Goal: Task Accomplishment & Management: Manage account settings

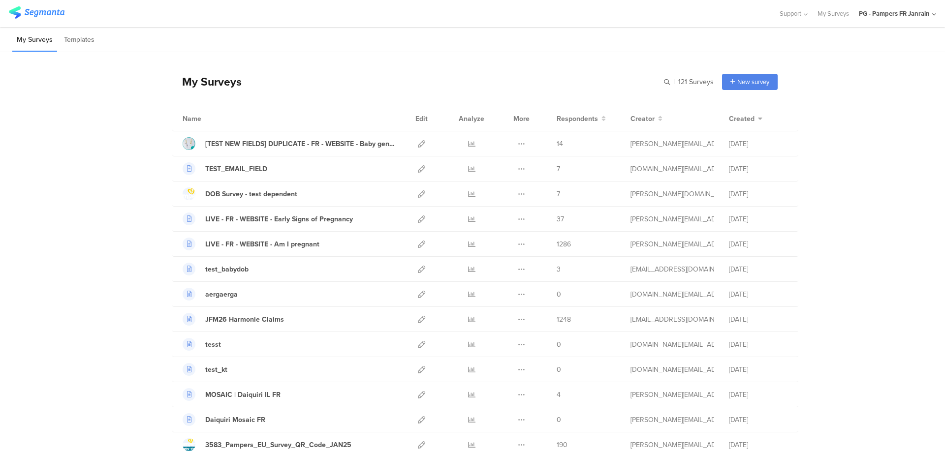
click at [924, 11] on div "PG - Pampers FR Janrain" at bounding box center [894, 13] width 71 height 9
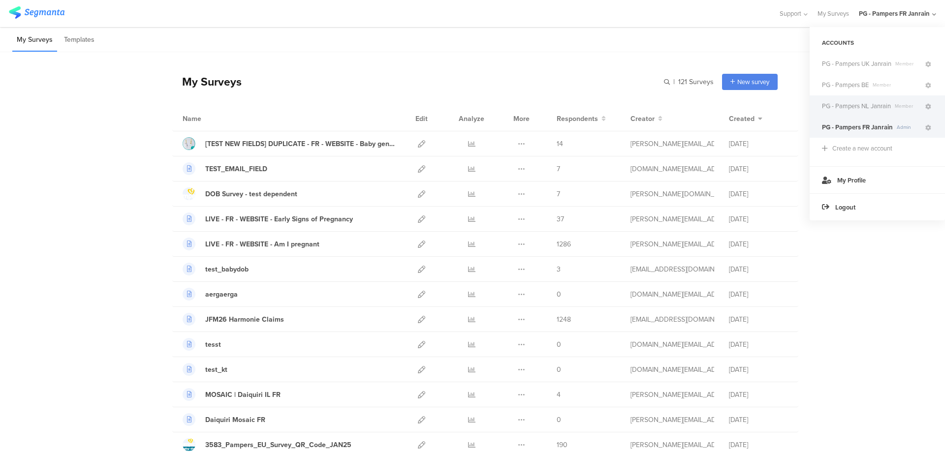
click at [890, 105] on span "PG - Pampers NL Janrain" at bounding box center [856, 105] width 69 height 9
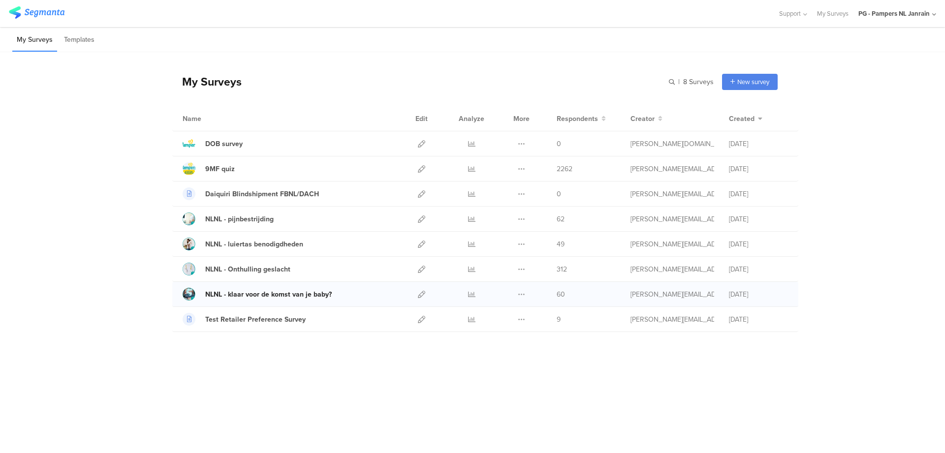
drag, startPoint x: 95, startPoint y: 344, endPoint x: 203, endPoint y: 295, distance: 118.3
click at [95, 344] on div "My Surveys | 8 Surveys New survey Start from scratch Choose from templates Name…" at bounding box center [472, 199] width 945 height 295
